Goal: Information Seeking & Learning: Learn about a topic

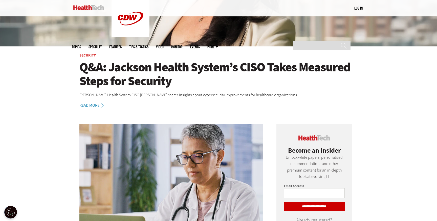
click at [146, 80] on h1 "Q&A: Jackson Health System’s CISO Takes Measured Steps for Security" at bounding box center [218, 74] width 278 height 28
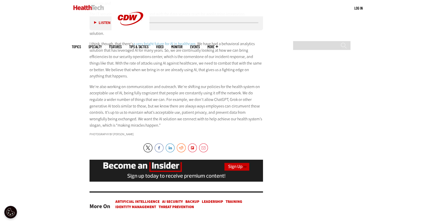
scroll to position [1189, 0]
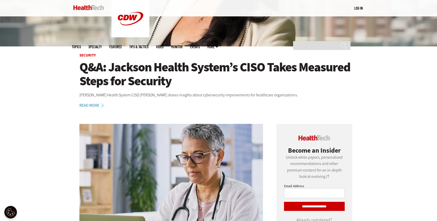
click at [122, 45] on link "Features" at bounding box center [115, 47] width 12 height 4
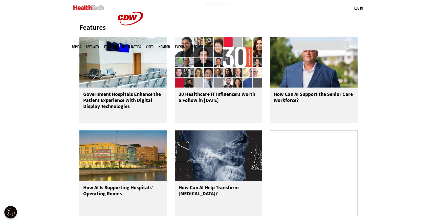
scroll to position [247, 0]
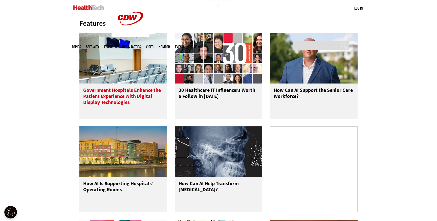
click at [137, 106] on h3 "Government Hospitals Enhance the Patient Experience With Digital Display Techno…" at bounding box center [123, 97] width 80 height 20
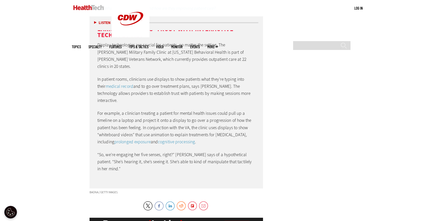
scroll to position [1102, 0]
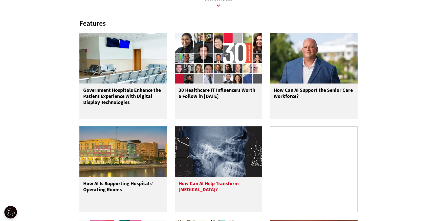
click at [226, 201] on h3 "How Can AI Help Transform [MEDICAL_DATA]?" at bounding box center [218, 191] width 80 height 20
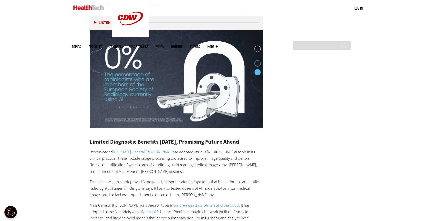
scroll to position [784, 0]
